Goal: Task Accomplishment & Management: Use online tool/utility

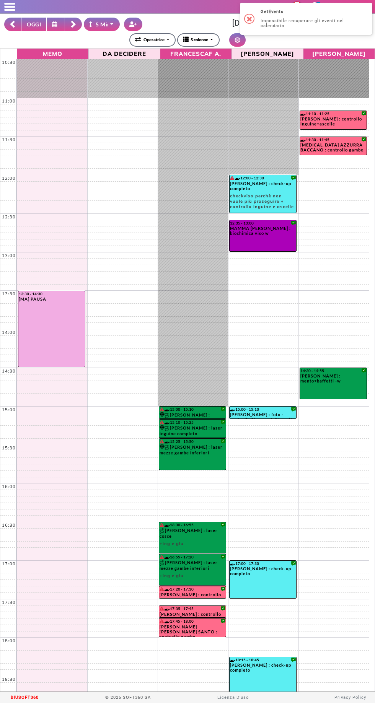
select select "*"
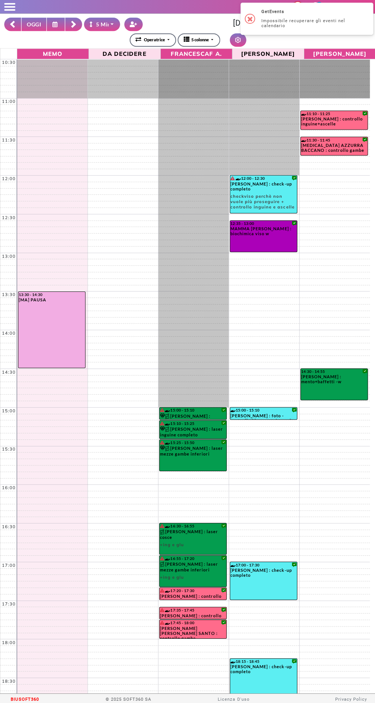
scroll to position [100, 0]
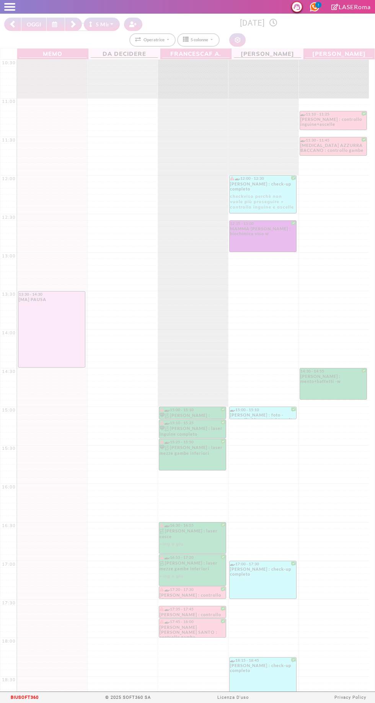
select select "*"
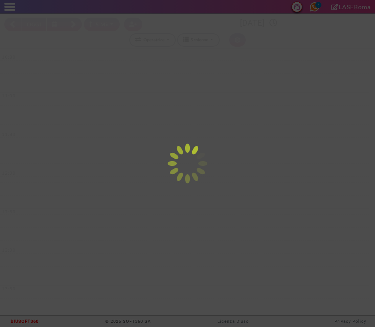
select select "*"
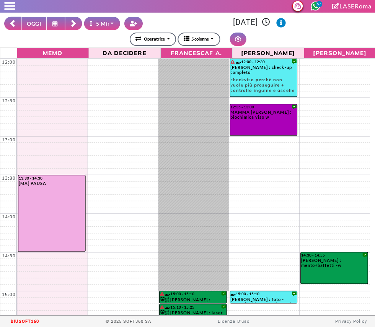
scroll to position [112, 0]
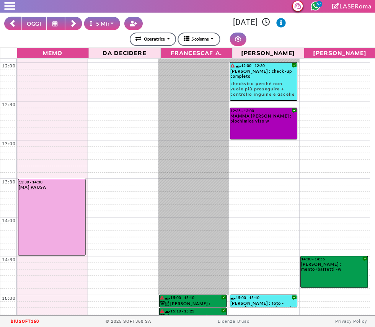
click at [34, 29] on button "OGGI" at bounding box center [34, 24] width 26 height 13
type input "**********"
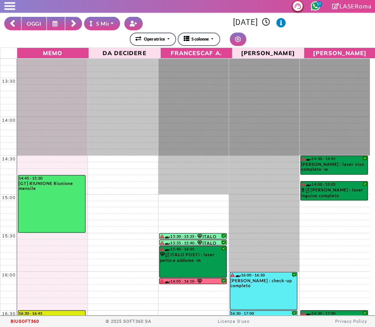
scroll to position [212, 0]
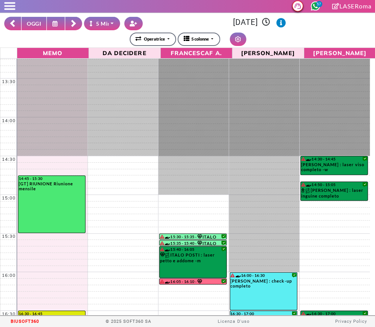
click at [73, 25] on rect at bounding box center [73, 25] width 5 height 5
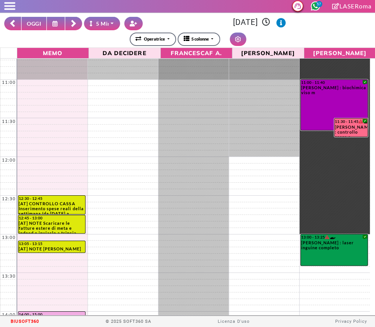
scroll to position [23, 0]
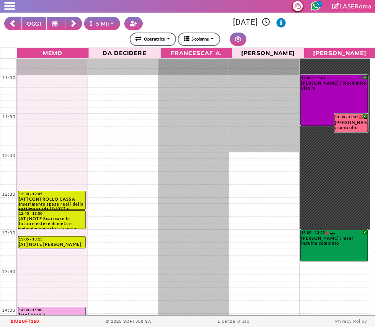
click at [77, 29] on button at bounding box center [73, 24] width 17 height 13
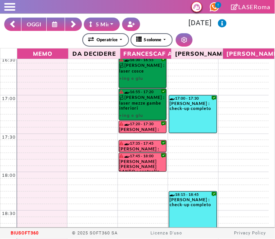
scroll to position [477, 0]
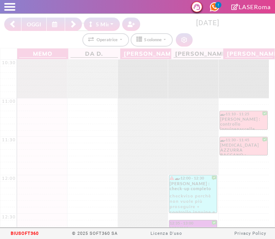
select select "*"
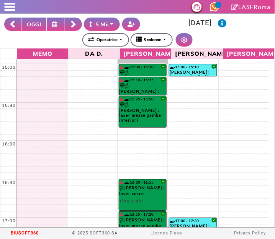
scroll to position [564, 0]
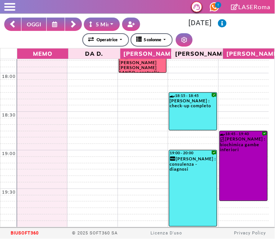
click at [73, 23] on rect at bounding box center [73, 23] width 5 height 5
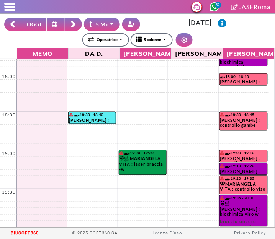
click at [34, 21] on button "OGGI" at bounding box center [34, 24] width 26 height 13
type input "**********"
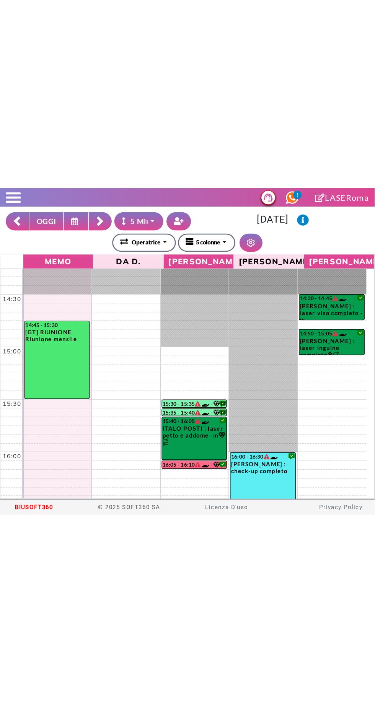
scroll to position [289, 0]
